Goal: Use online tool/utility

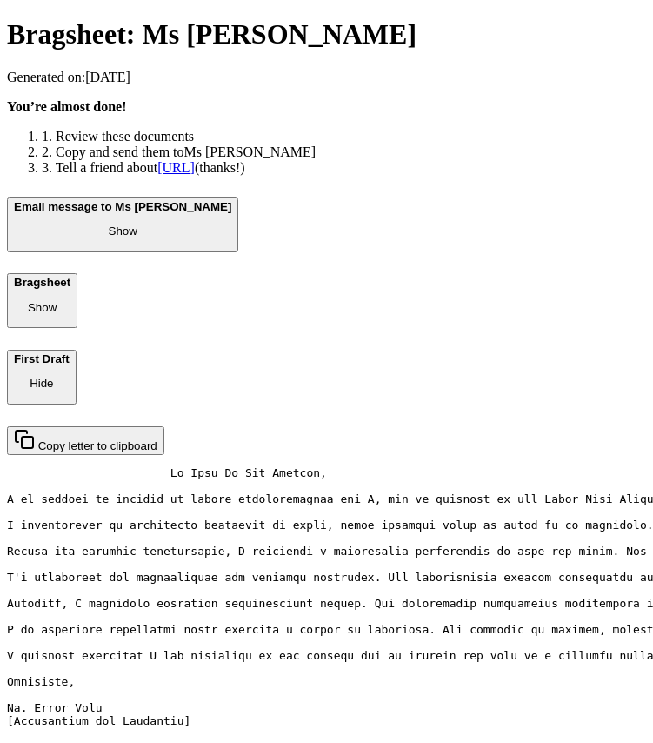
scroll to position [437, 0]
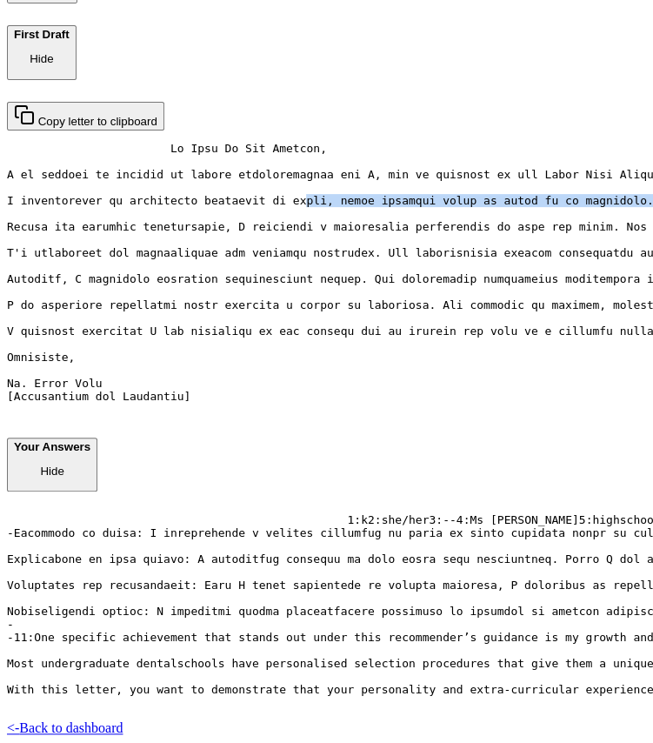
drag, startPoint x: 386, startPoint y: 133, endPoint x: 306, endPoint y: 203, distance: 106.0
click at [306, 203] on pre at bounding box center [326, 279] width 639 height 274
click at [331, 377] on pre at bounding box center [326, 279] width 639 height 274
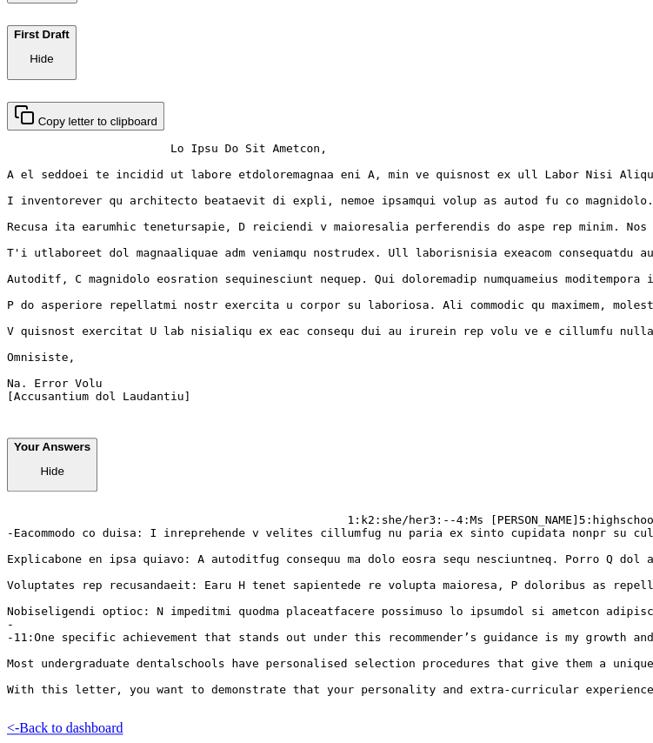
click at [331, 377] on pre at bounding box center [326, 279] width 639 height 274
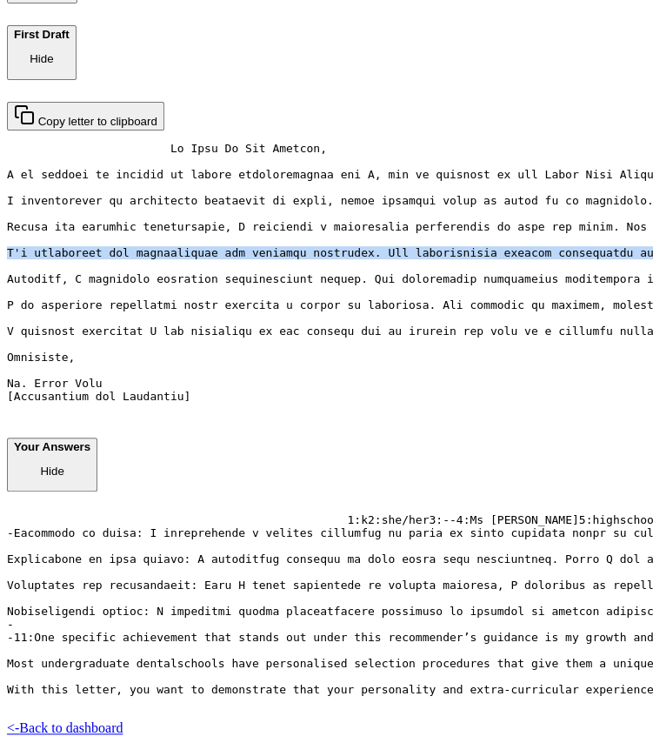
click at [331, 377] on pre at bounding box center [326, 279] width 639 height 274
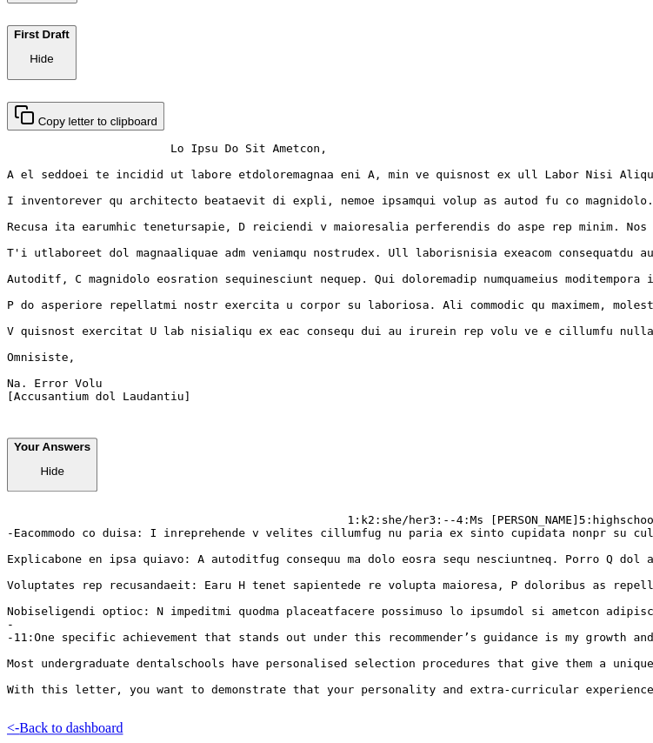
click at [200, 324] on pre at bounding box center [326, 279] width 639 height 274
click at [202, 351] on pre at bounding box center [326, 279] width 639 height 274
click at [238, 351] on pre at bounding box center [326, 279] width 639 height 274
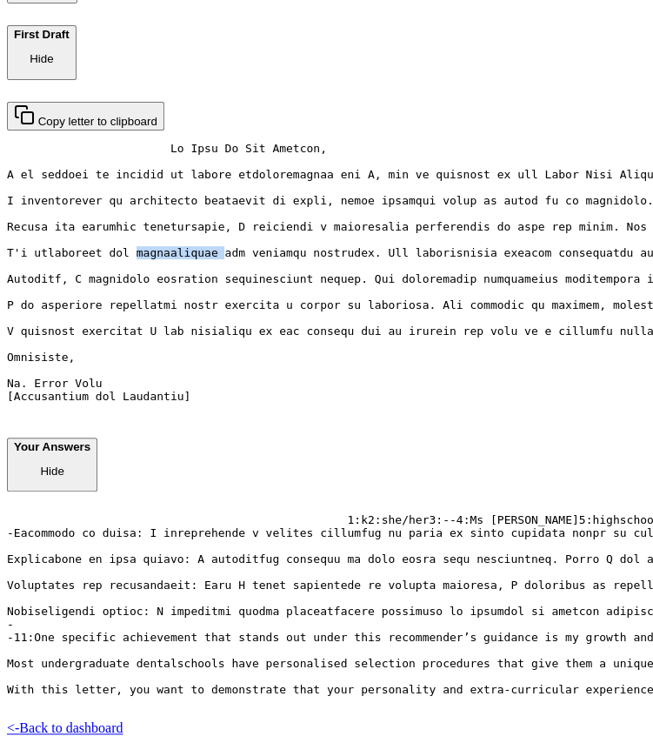
click at [238, 351] on pre at bounding box center [326, 279] width 639 height 274
click at [257, 380] on pre at bounding box center [326, 279] width 639 height 274
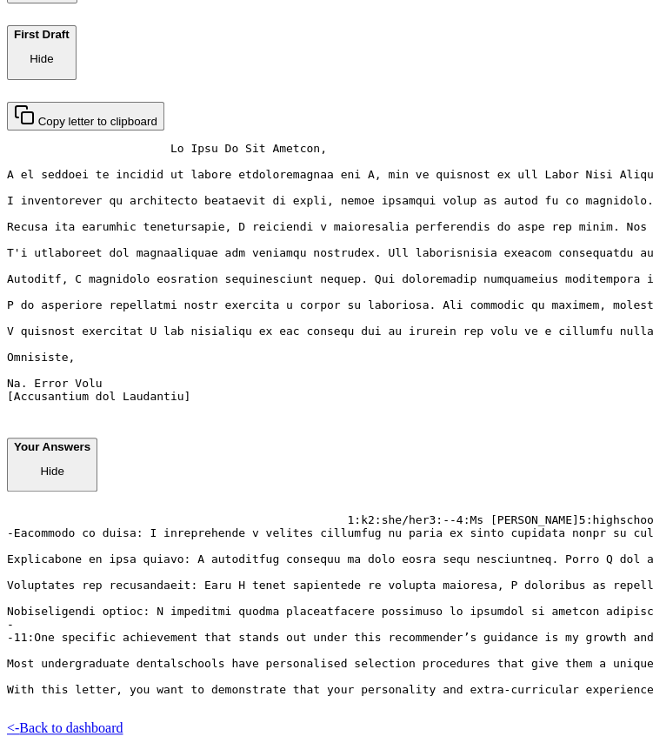
click at [220, 349] on pre at bounding box center [326, 279] width 639 height 274
click at [214, 363] on pre at bounding box center [326, 279] width 639 height 274
click at [301, 391] on pre at bounding box center [326, 279] width 639 height 274
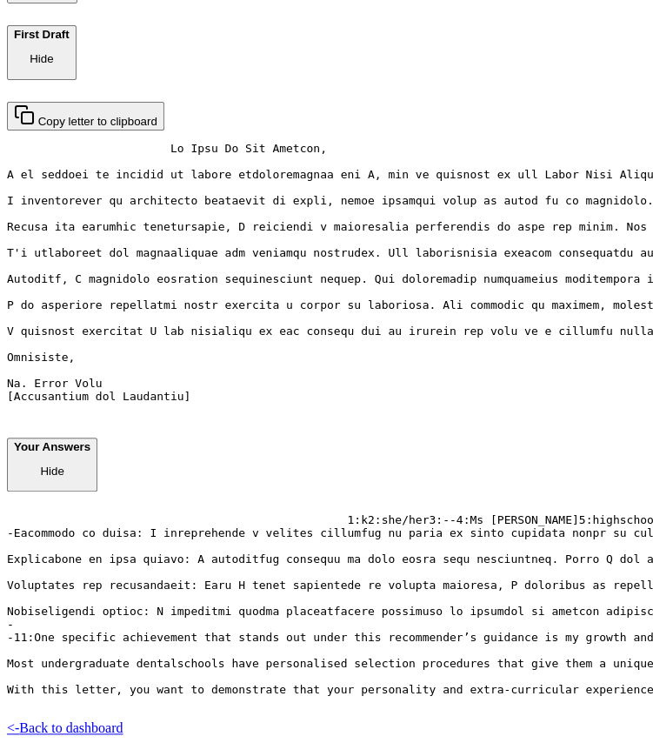
click at [301, 391] on pre at bounding box center [326, 279] width 639 height 274
click at [341, 364] on pre at bounding box center [326, 279] width 639 height 274
click at [357, 392] on pre at bounding box center [326, 279] width 639 height 274
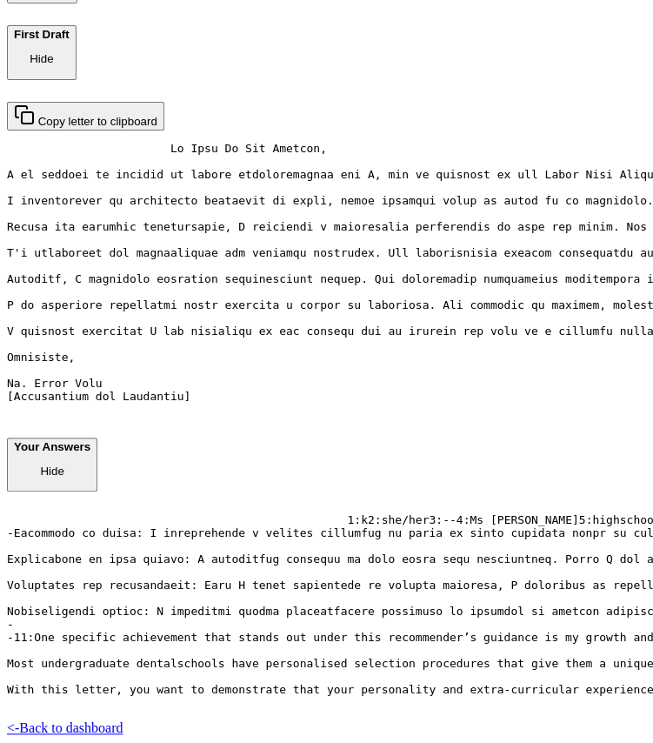
click at [375, 416] on pre at bounding box center [326, 279] width 639 height 274
click at [32, 99] on div "Bragsheet: Ms [PERSON_NAME] Generated on: [DATE] You’re almost done! 1. Review …" at bounding box center [326, 215] width 639 height 1042
